Goal: Navigation & Orientation: Find specific page/section

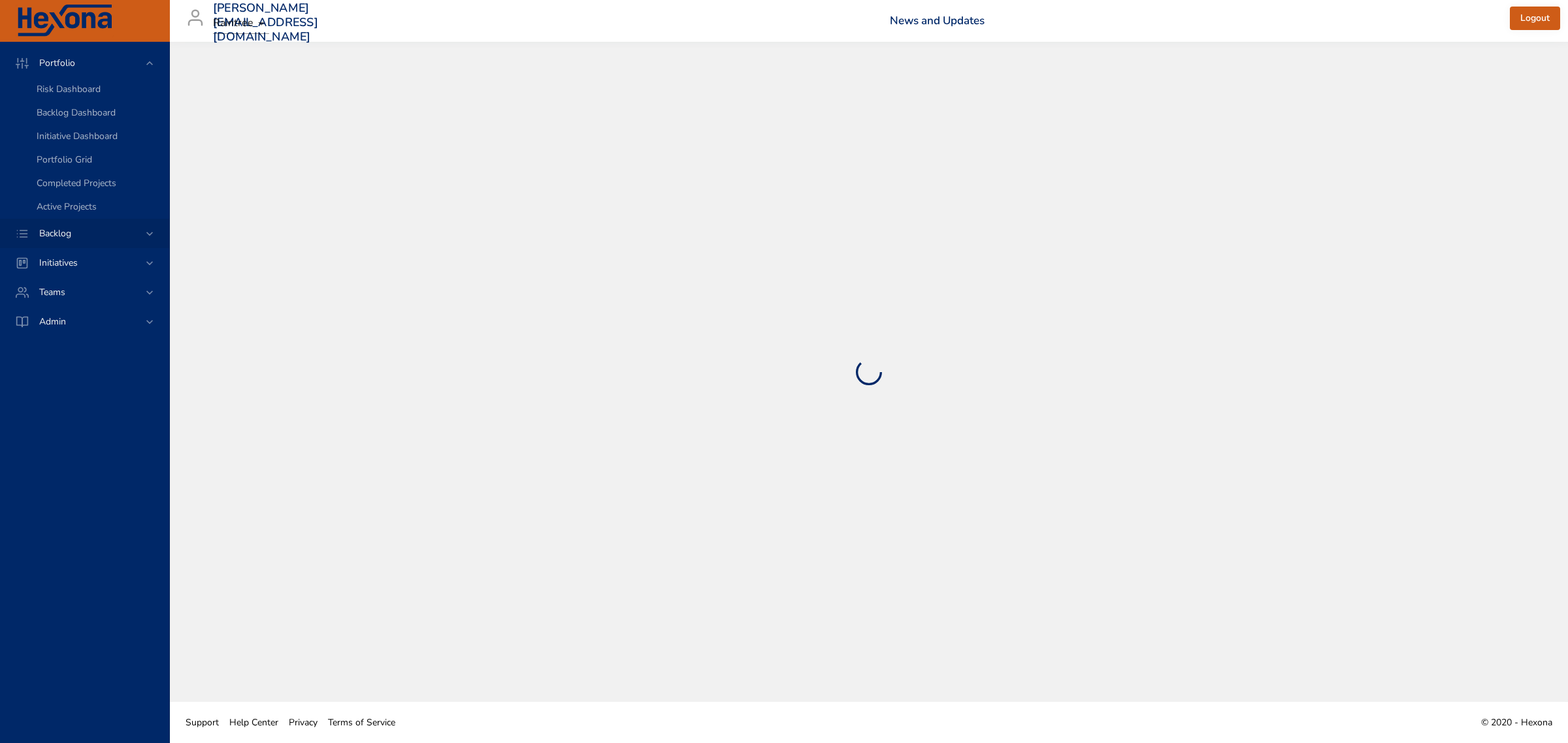
click at [66, 234] on span "Backlog" at bounding box center [55, 232] width 53 height 12
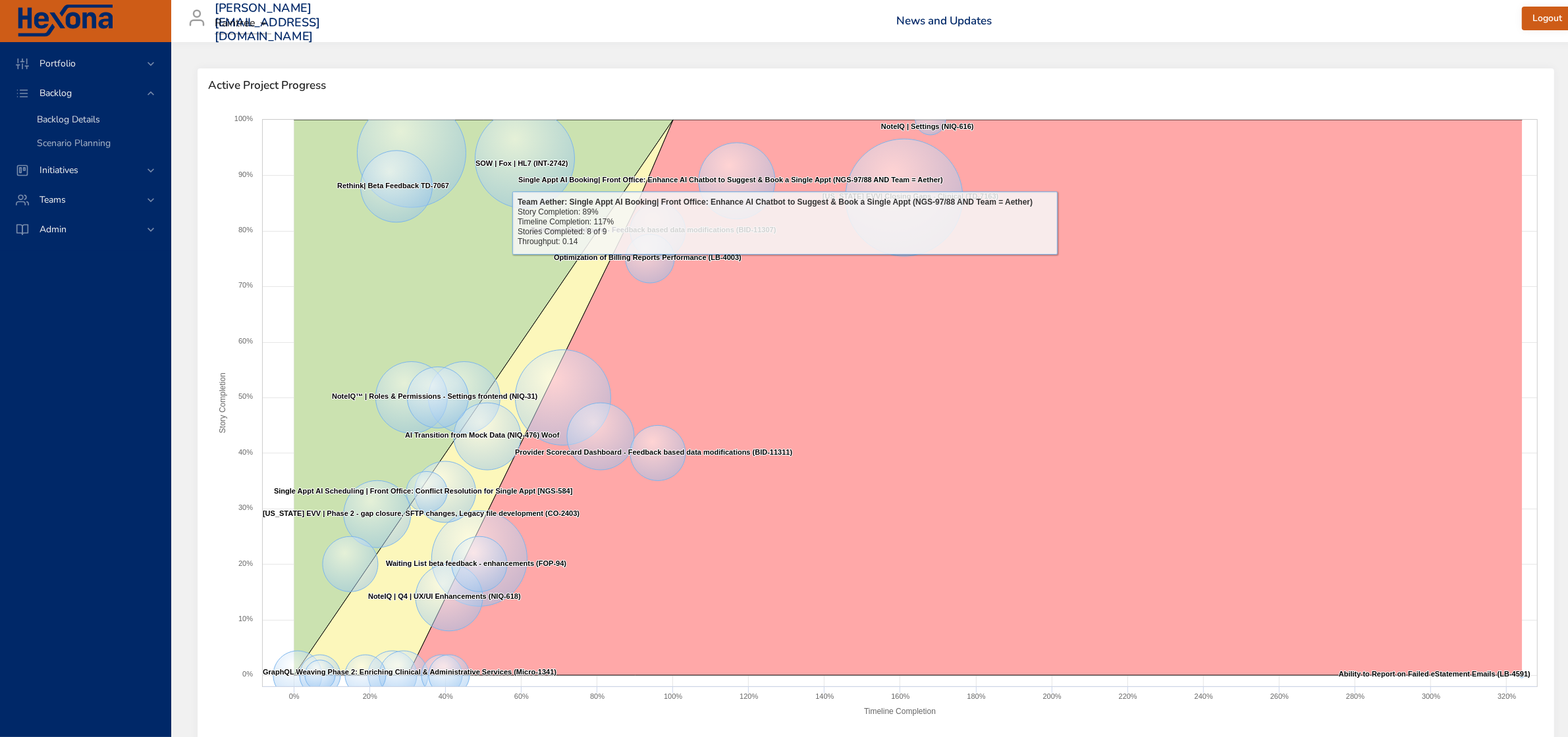
click at [83, 116] on span "Backlog Details" at bounding box center [69, 119] width 63 height 12
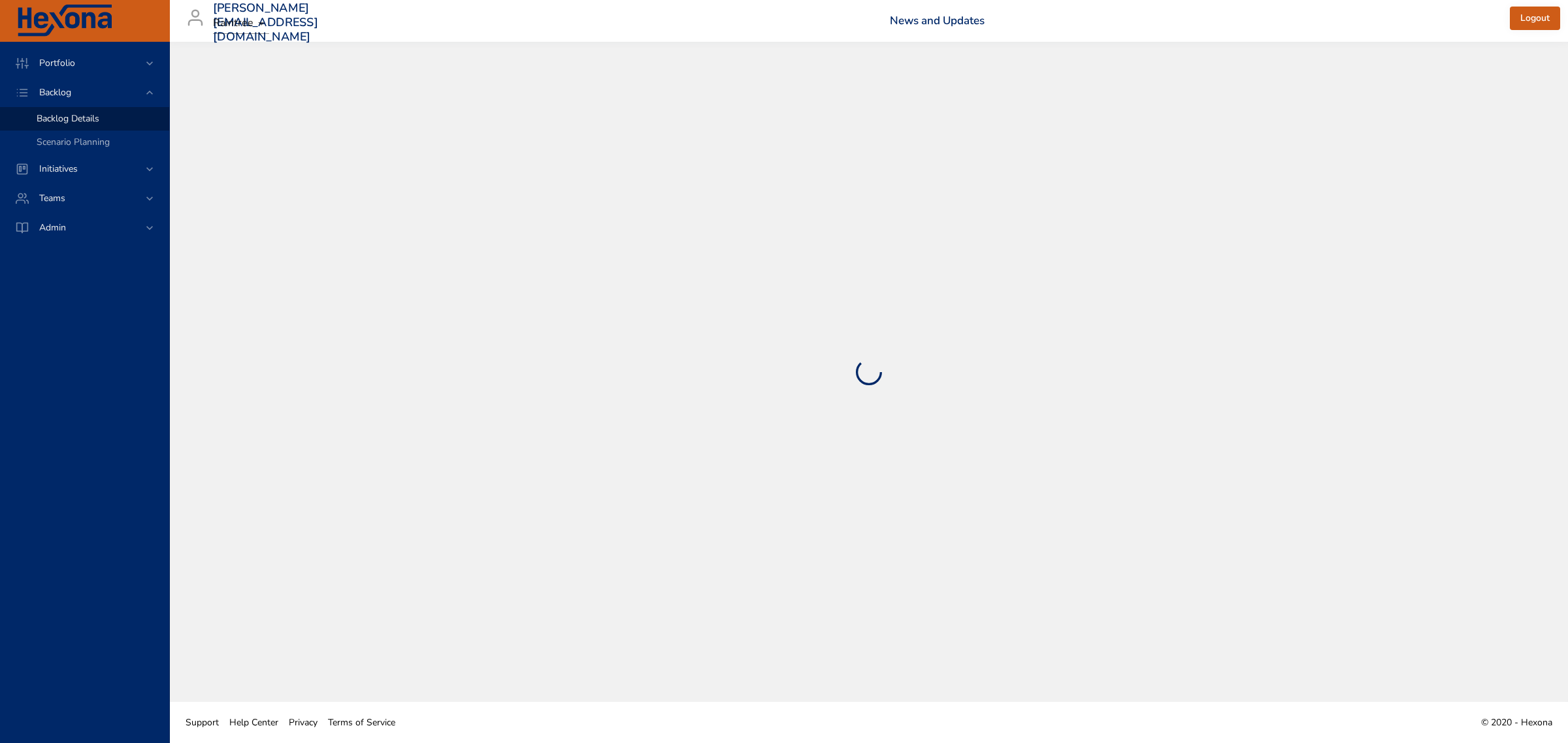
click at [60, 115] on span "Backlog Details" at bounding box center [68, 118] width 63 height 12
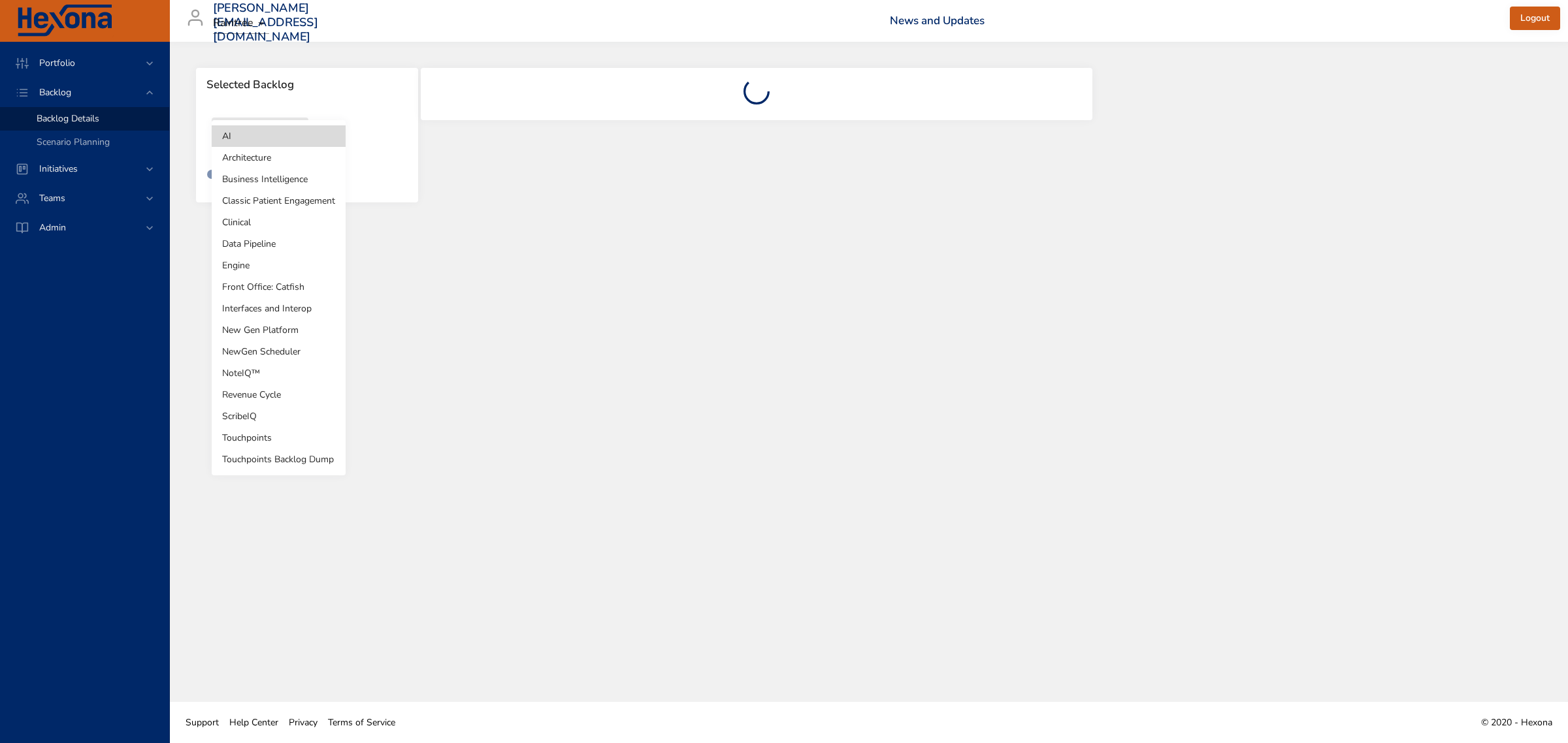
click at [266, 127] on body "Portfolio Backlog Backlog Details Scenario Planning Initiatives Teams Admin [PE…" at bounding box center [784, 371] width 1568 height 743
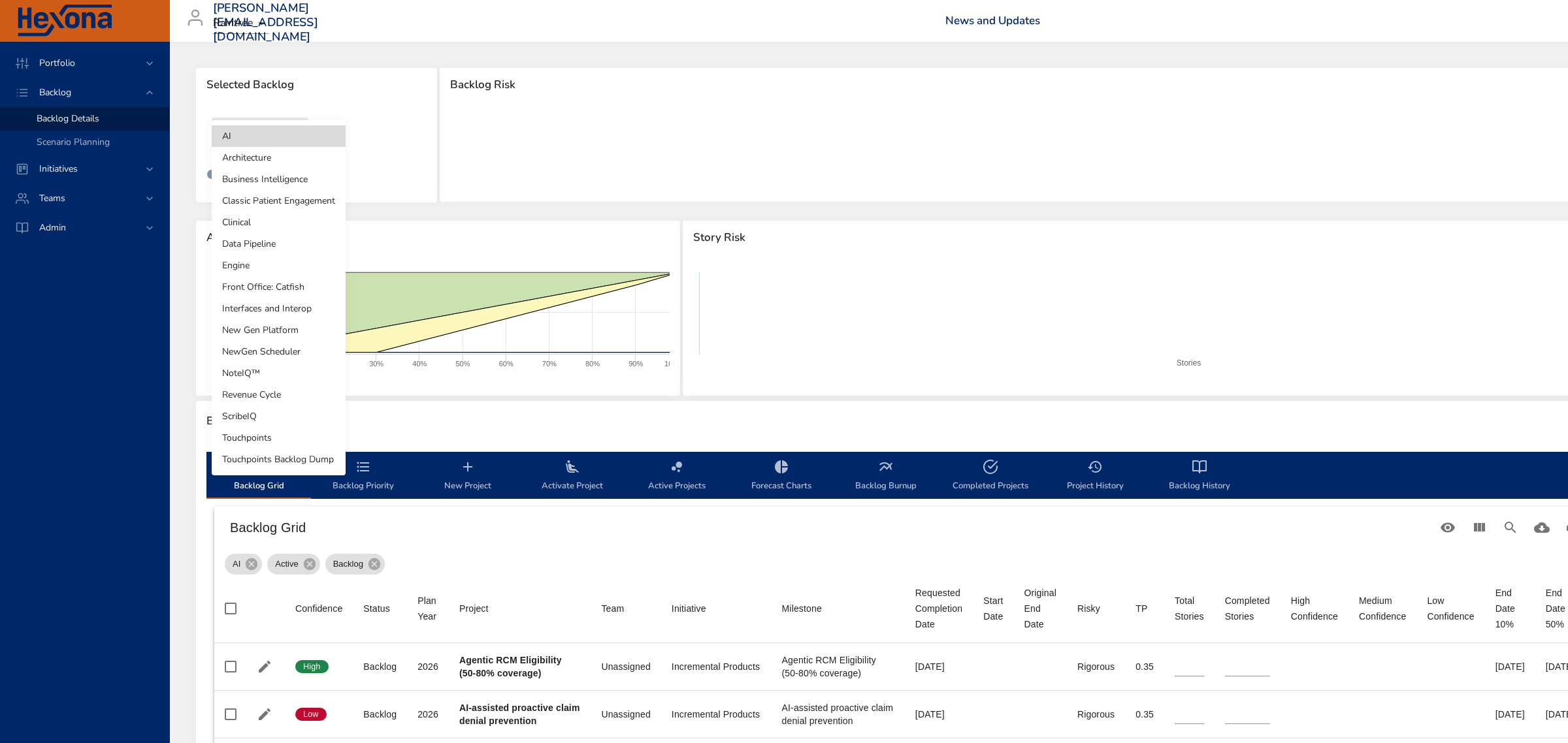
click at [263, 399] on li "Revenue Cycle" at bounding box center [278, 394] width 134 height 22
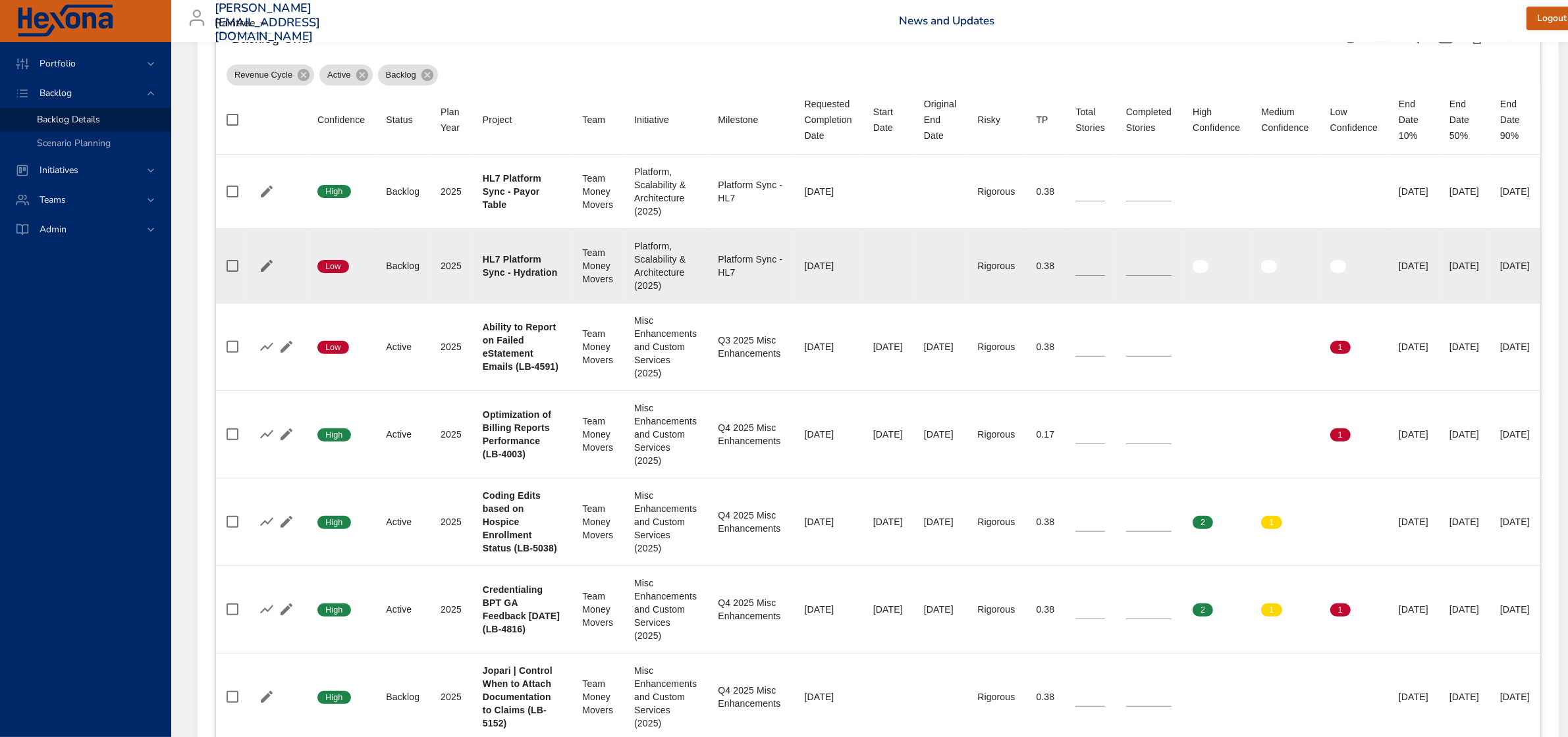
scroll to position [411, 0]
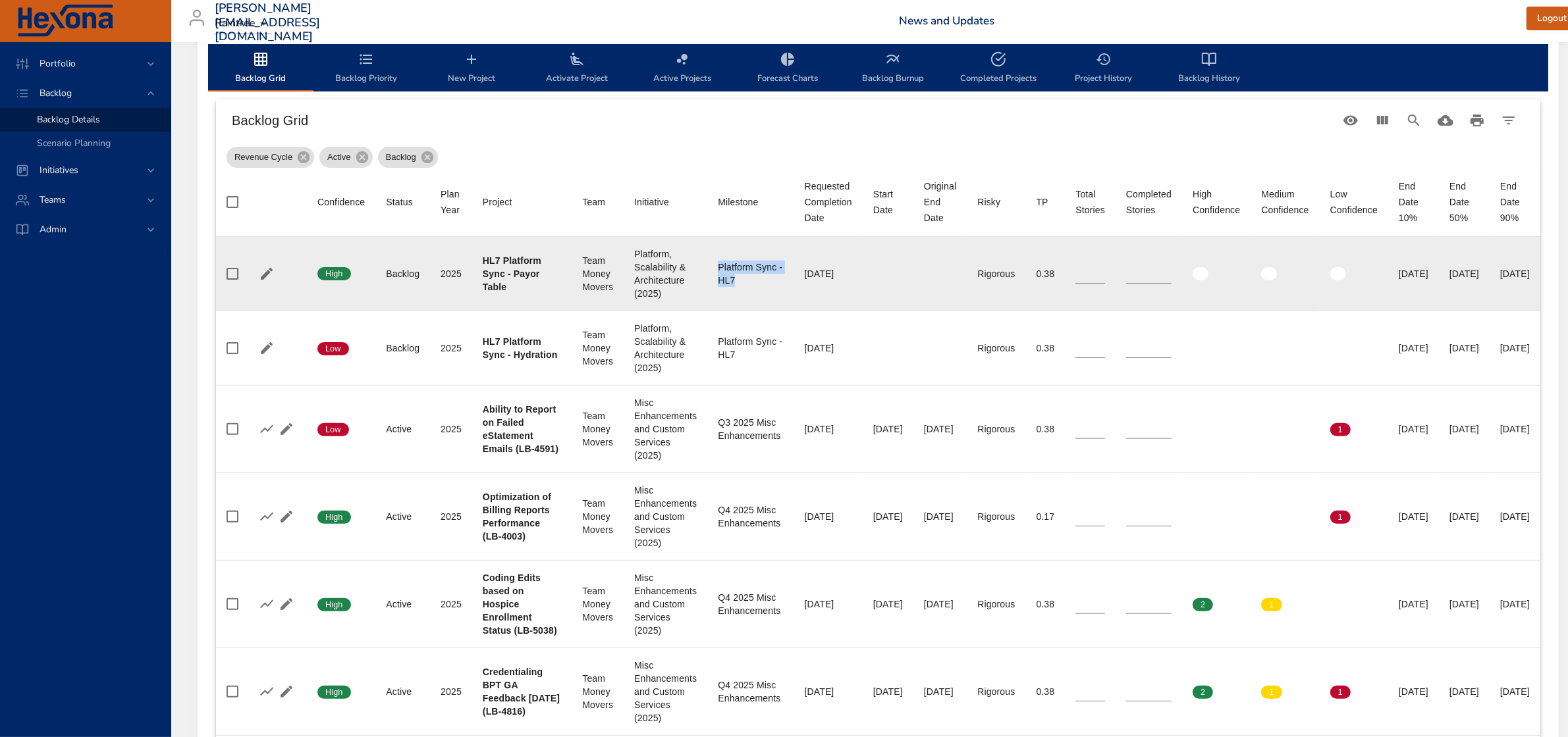
drag, startPoint x: 705, startPoint y: 264, endPoint x: 735, endPoint y: 290, distance: 39.7
click at [735, 290] on td "Milestone Platform Sync - HL7" at bounding box center [750, 274] width 86 height 74
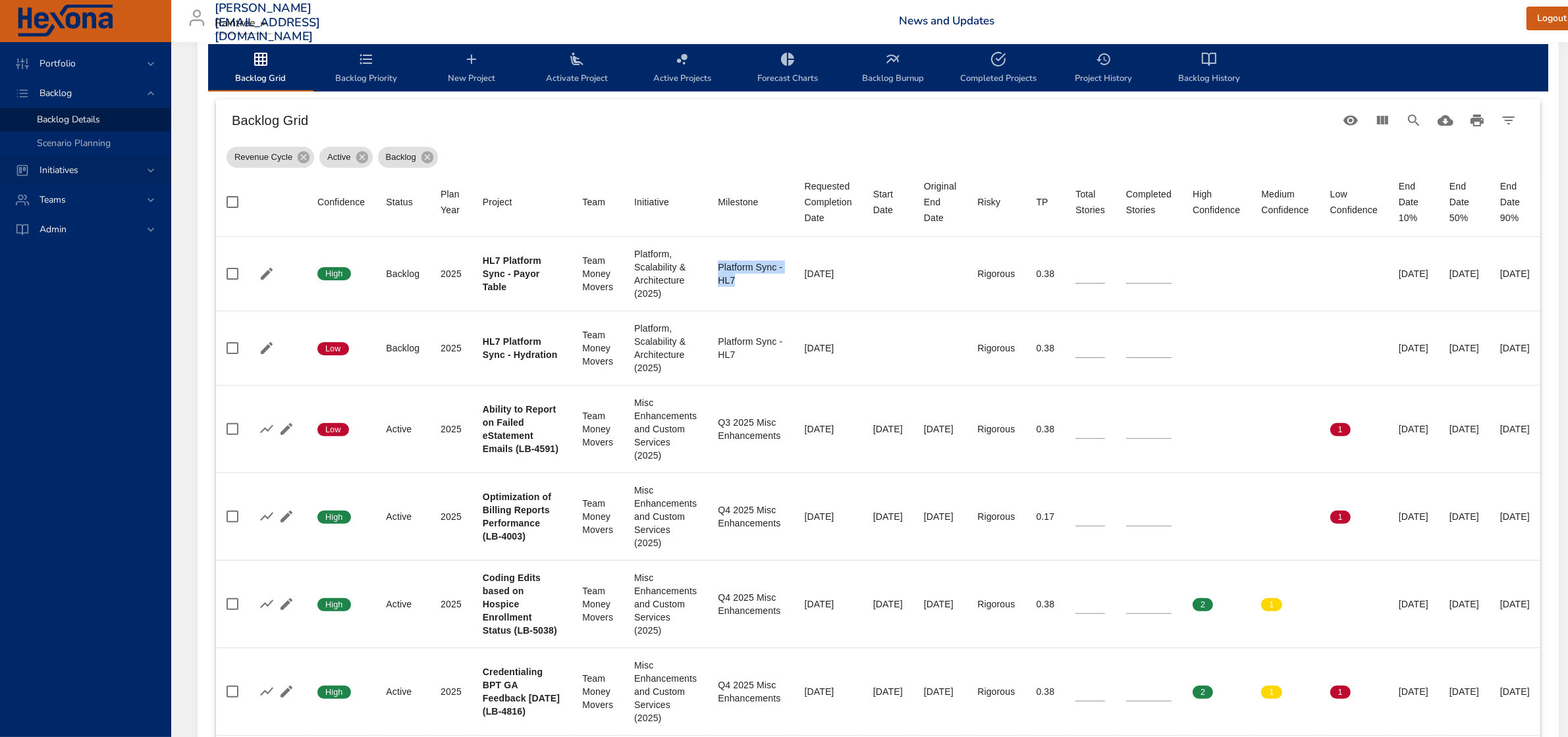
click at [94, 171] on div "Initiatives" at bounding box center [86, 170] width 116 height 14
click at [94, 171] on span "Milestone Details" at bounding box center [73, 172] width 71 height 12
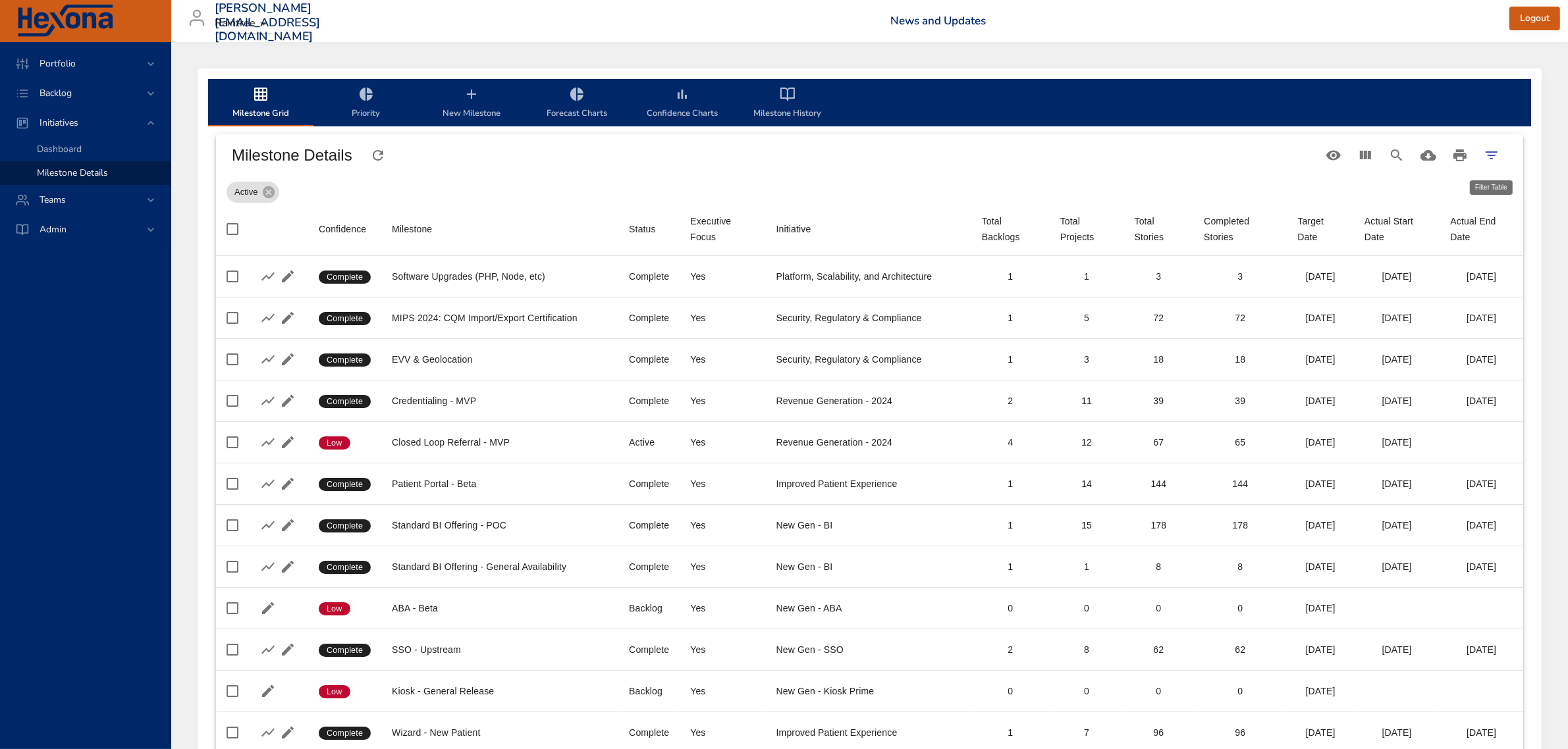
click at [1493, 156] on icon "Filter Table" at bounding box center [1491, 155] width 16 height 16
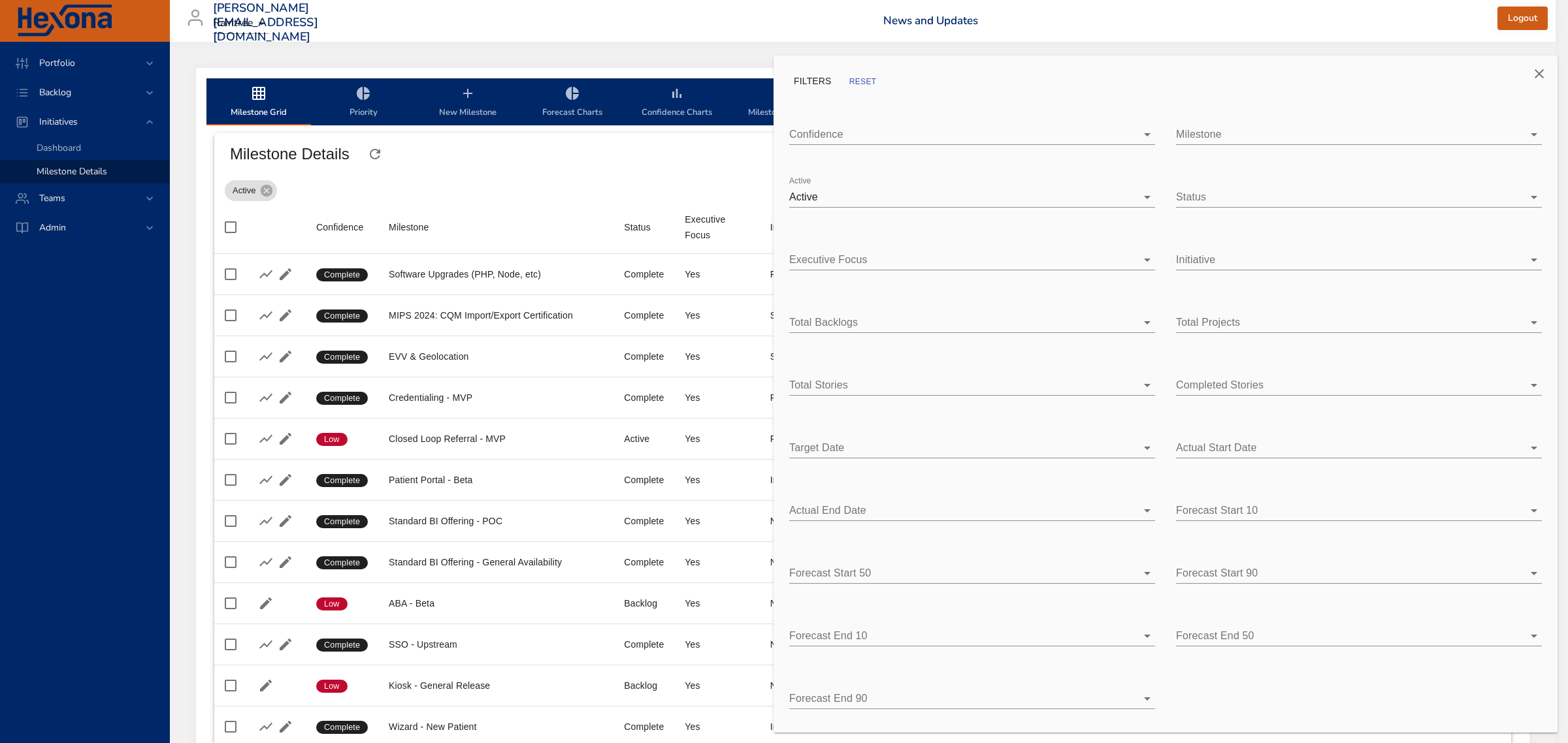
click at [706, 177] on div at bounding box center [784, 371] width 1568 height 743
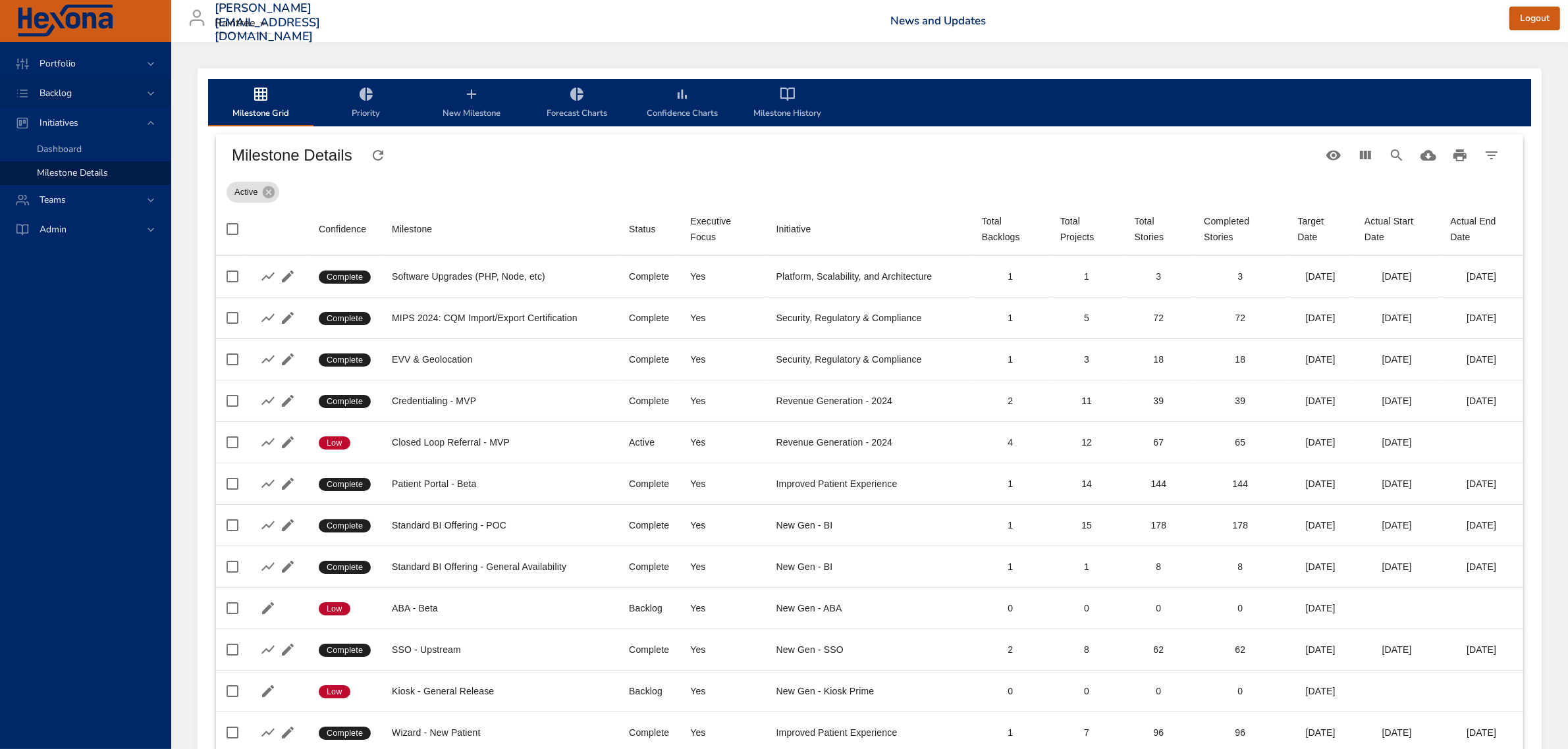
click at [47, 94] on span "Backlog" at bounding box center [56, 93] width 53 height 12
click at [48, 109] on link "Backlog Details" at bounding box center [85, 120] width 171 height 23
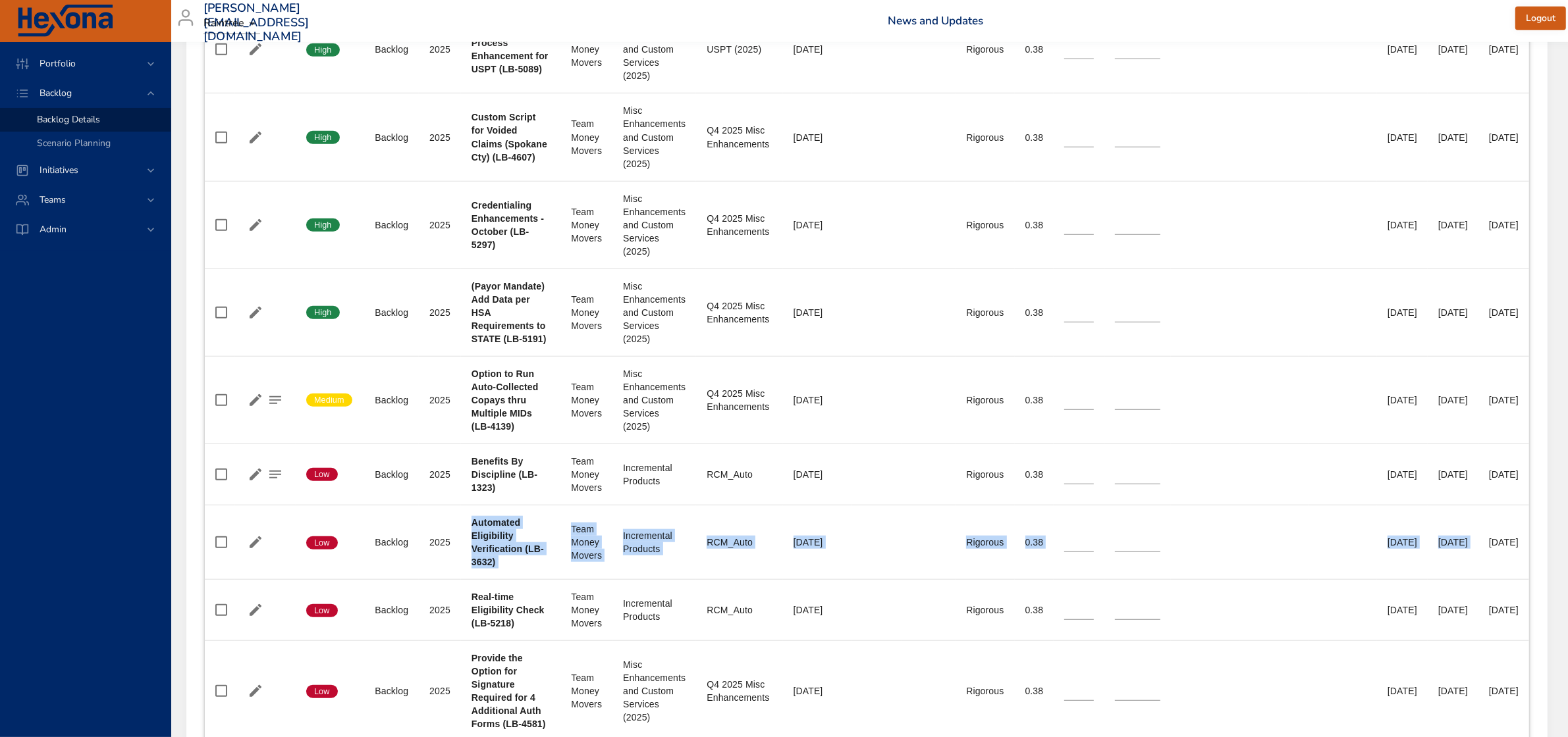
scroll to position [1316, 107]
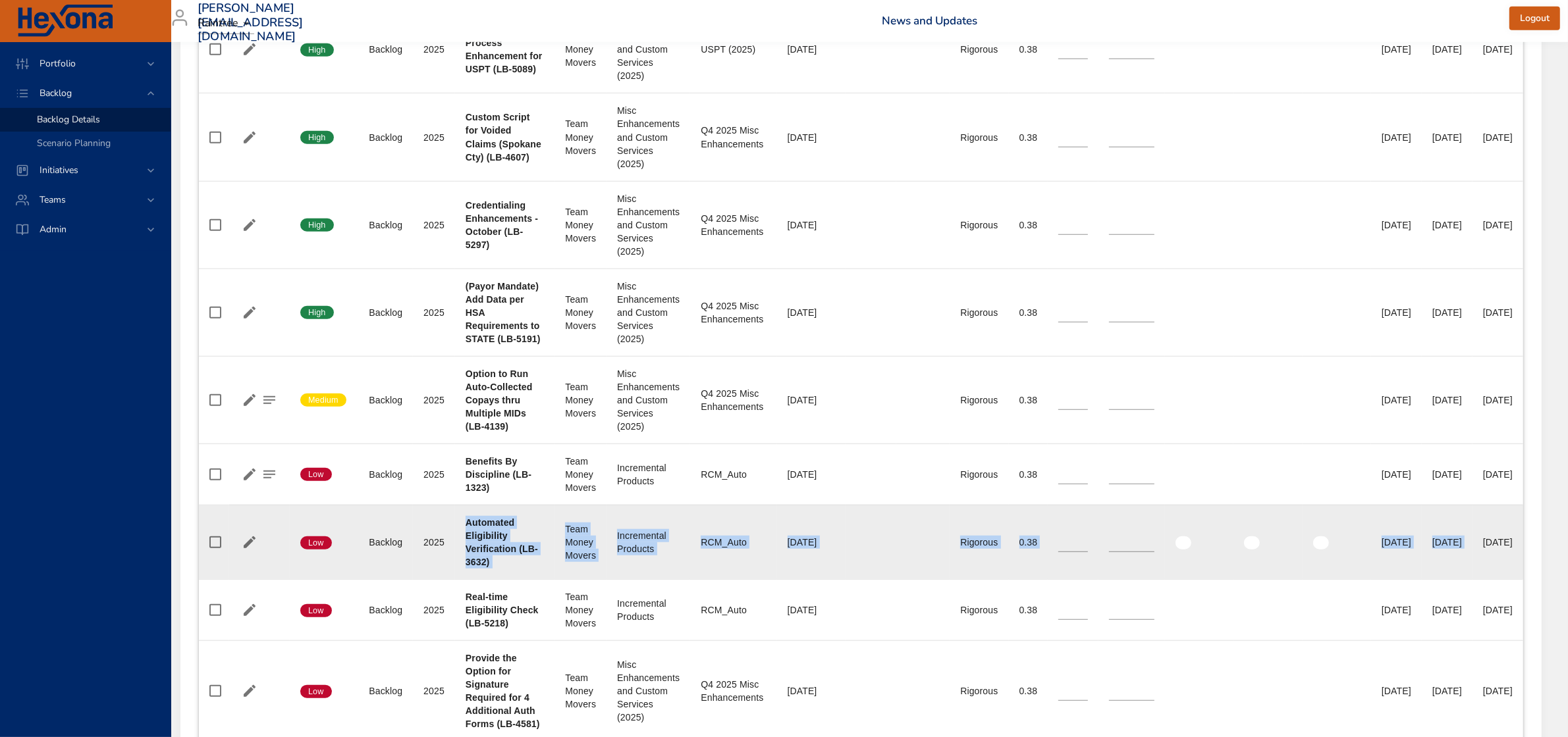
drag, startPoint x: 469, startPoint y: 564, endPoint x: 1367, endPoint y: 614, distance: 899.4
click at [1367, 579] on tr "Confidence Low Status Backlog Plan Year 2025 Project Automated Eligibility Veri…" at bounding box center [861, 542] width 1324 height 74
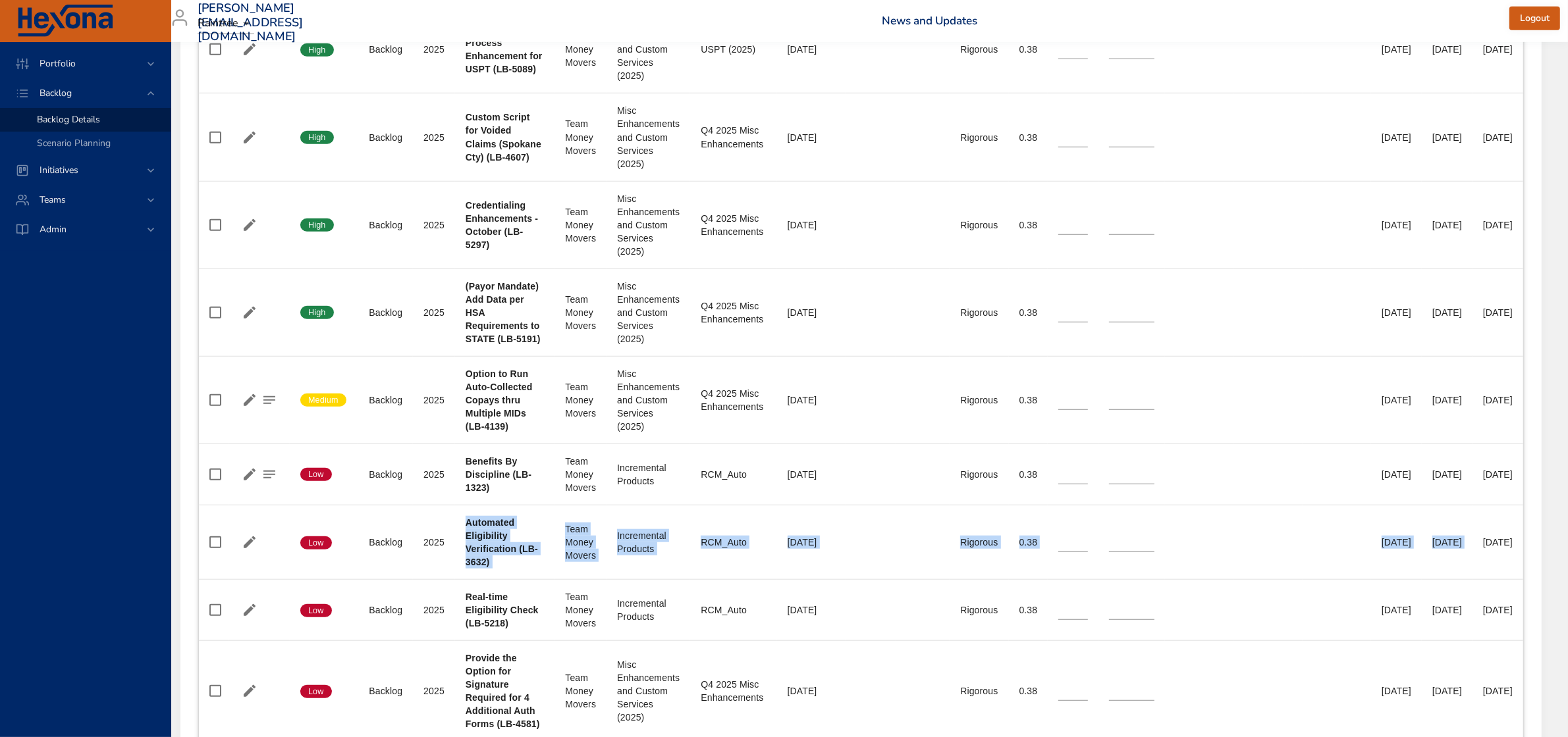
scroll to position [1316, 0]
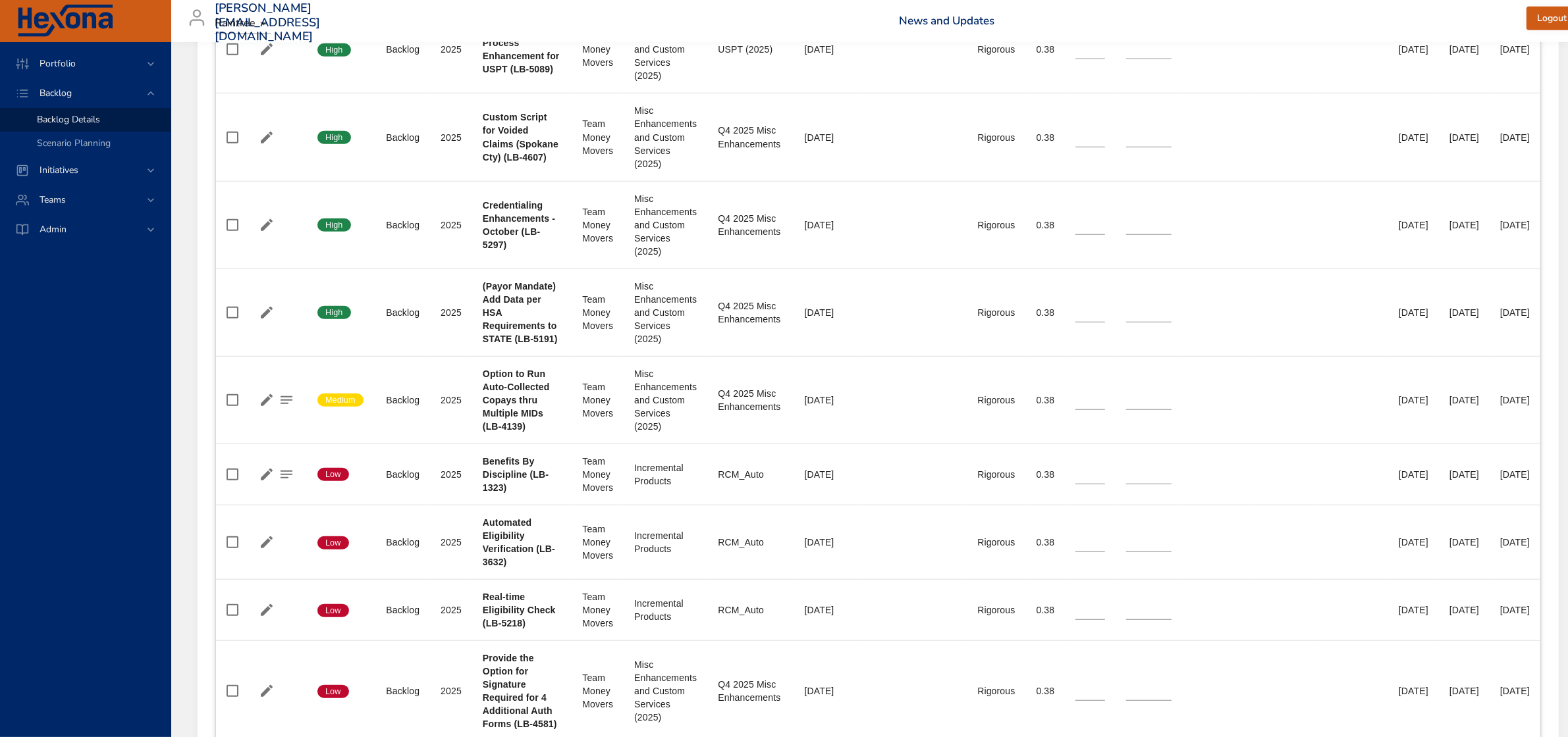
click at [65, 570] on div "Portfolio Backlog Backlog Details Scenario Planning Initiatives Teams Admin" at bounding box center [86, 390] width 171 height 695
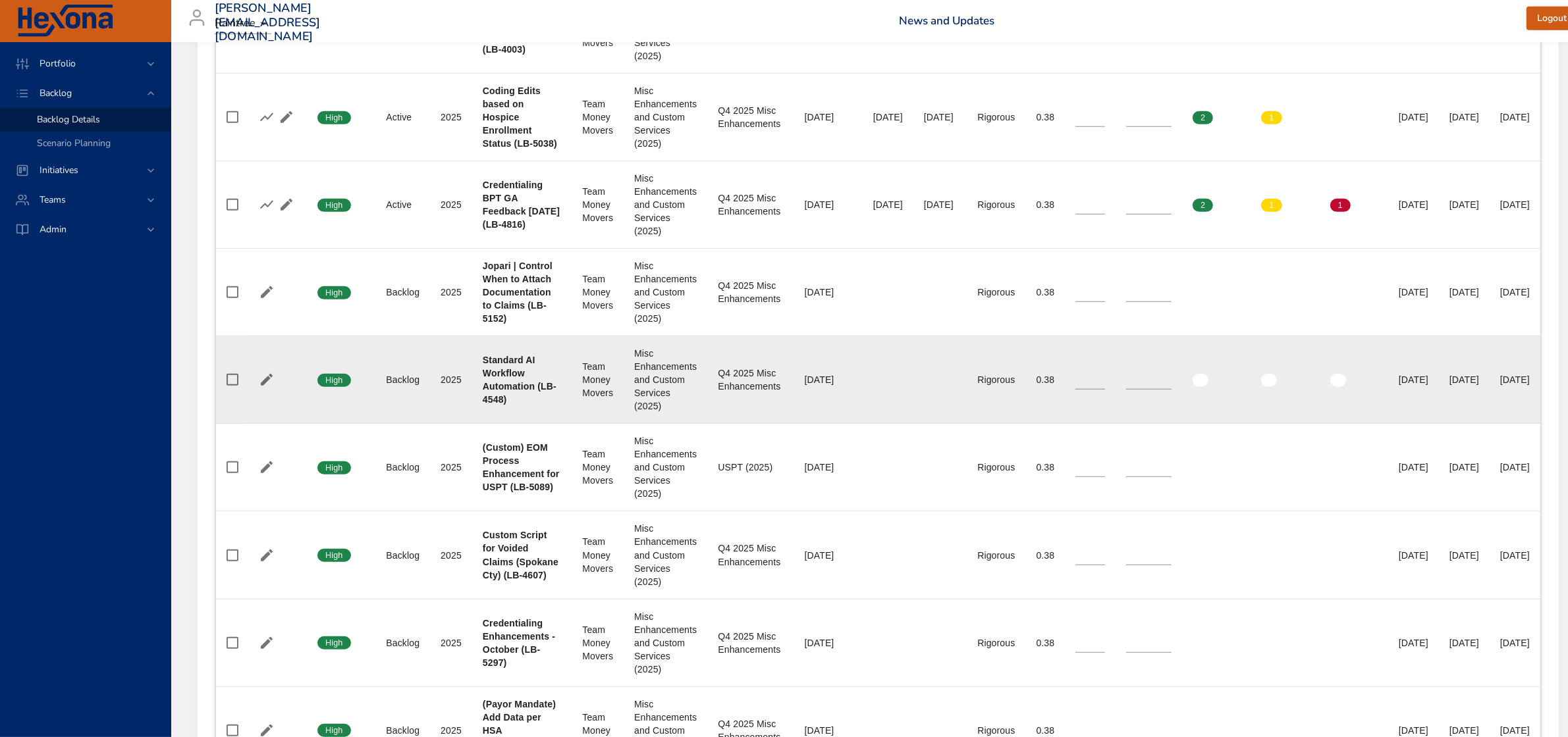
scroll to position [905, 0]
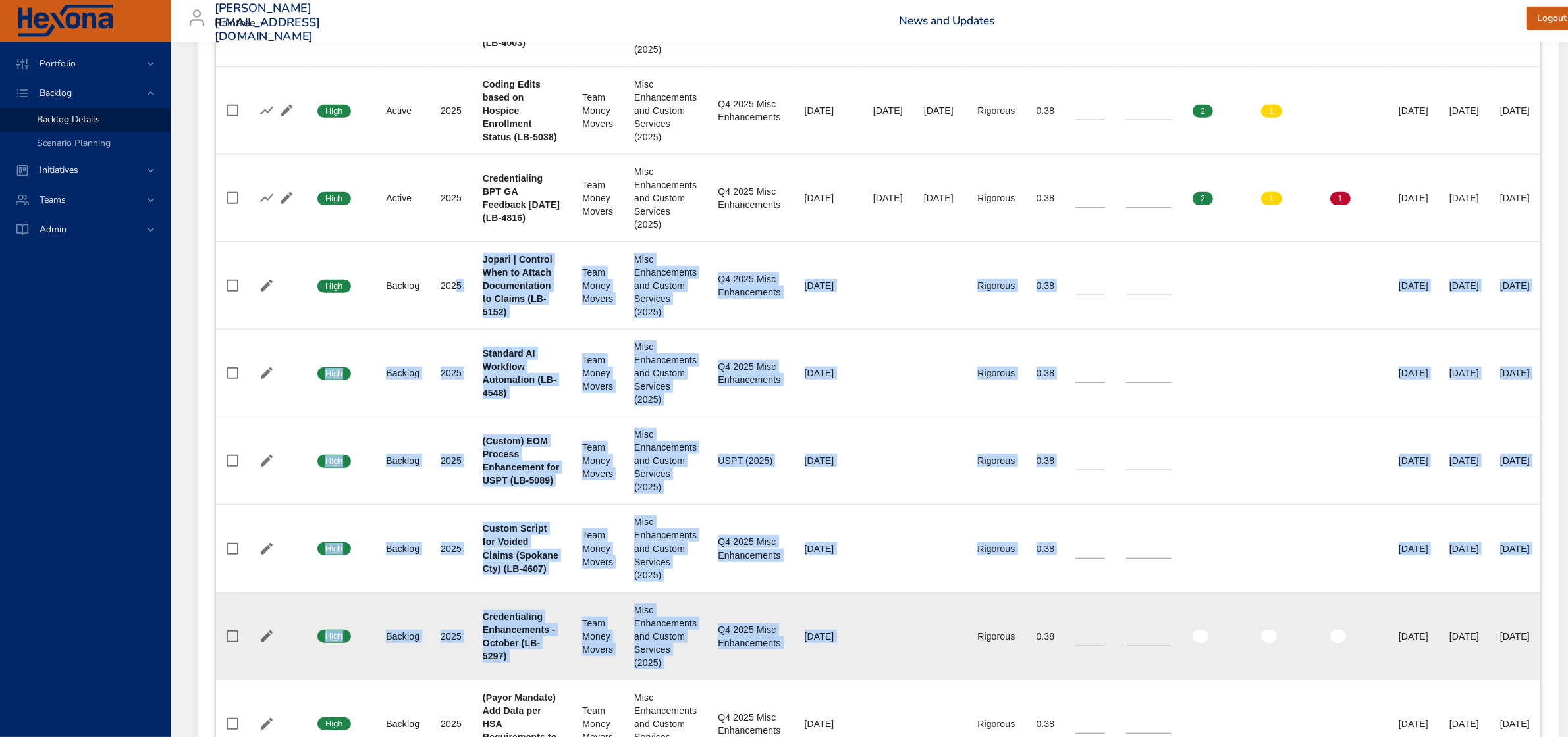
drag, startPoint x: 454, startPoint y: 347, endPoint x: 967, endPoint y: 672, distance: 607.3
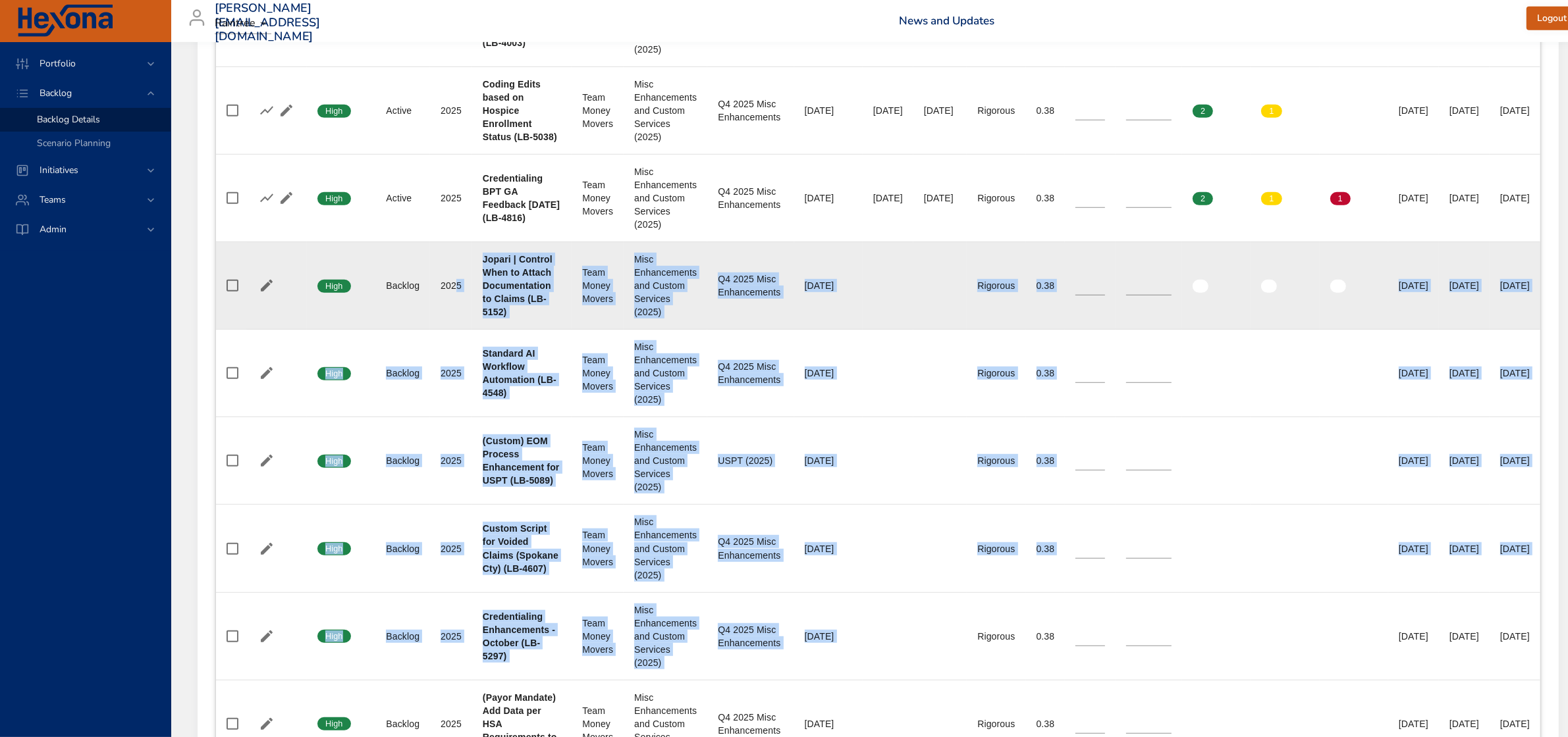
click at [840, 330] on td "Requested Completion Date 12/31/2025" at bounding box center [828, 286] width 69 height 87
